Goal: Task Accomplishment & Management: Manage account settings

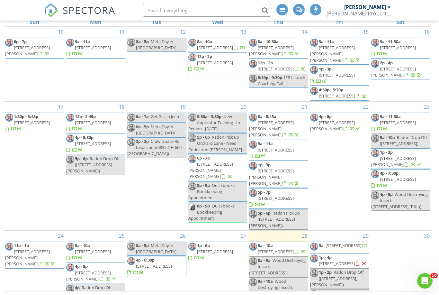
scroll to position [85, 0]
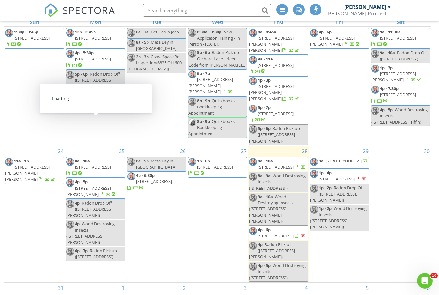
click at [98, 164] on span "20236 Jerry City Rd, Custar 43511" at bounding box center [93, 167] width 36 height 6
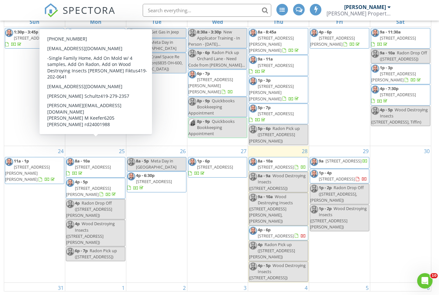
click at [95, 185] on span "6205 Bogart rd, Castalia 44824" at bounding box center [88, 191] width 45 height 12
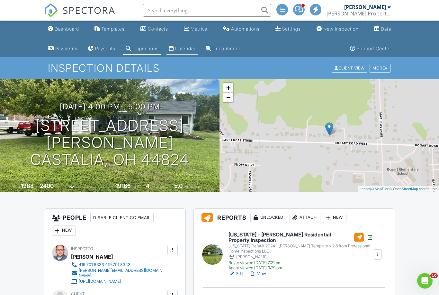
click at [184, 43] on link "Calendar" at bounding box center [181, 49] width 31 height 12
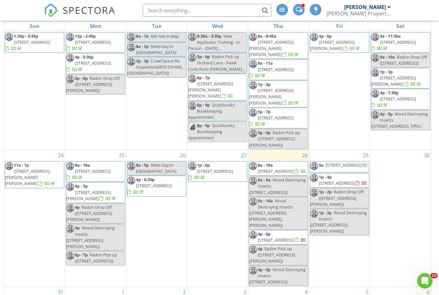
scroll to position [105, 0]
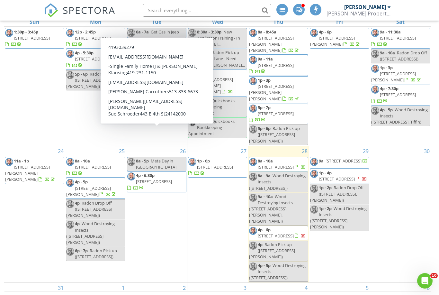
click at [146, 178] on span "443 E 4th St, Ottawa 45875" at bounding box center [154, 181] width 36 height 6
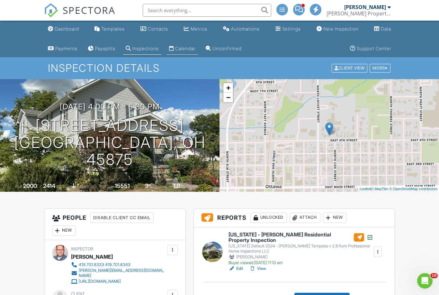
click at [184, 48] on div "Calendar" at bounding box center [185, 48] width 20 height 5
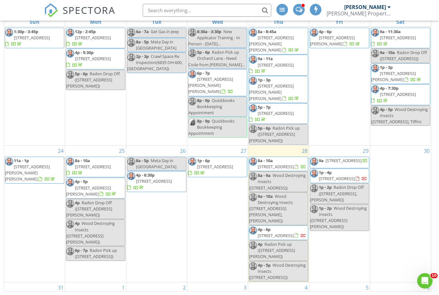
scroll to position [85, 0]
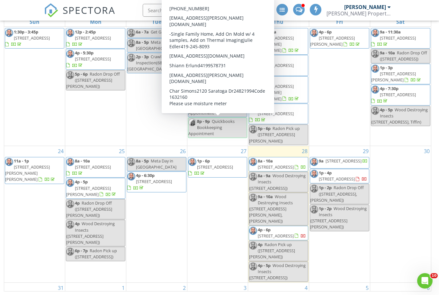
click at [205, 158] on span "1p - 6p" at bounding box center [203, 161] width 13 height 6
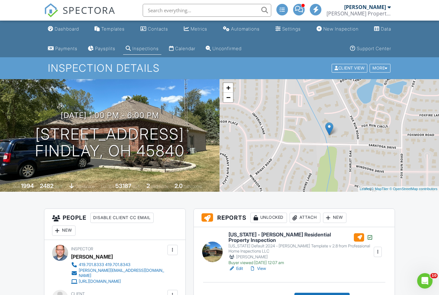
scroll to position [41, 0]
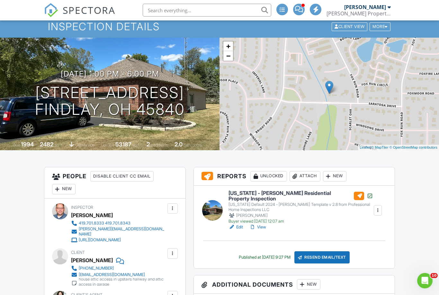
click at [303, 6] on div at bounding box center [303, 6] width 4 height 4
